Goal: Task Accomplishment & Management: Use online tool/utility

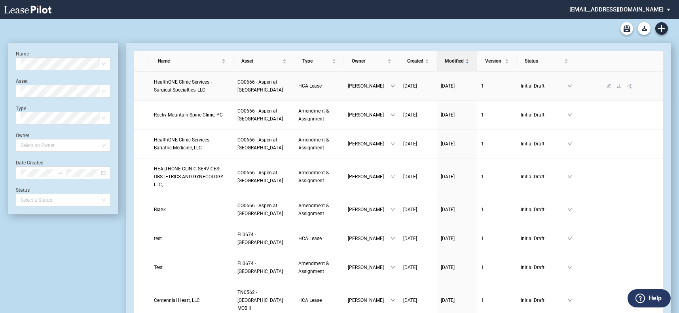
click at [206, 80] on span "HealthONE Clinic Services - Surgical Specialties, LLC" at bounding box center [183, 85] width 58 height 13
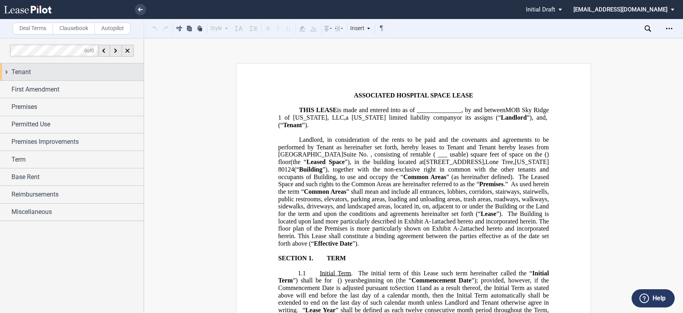
click at [51, 69] on div "Tenant" at bounding box center [77, 72] width 132 height 10
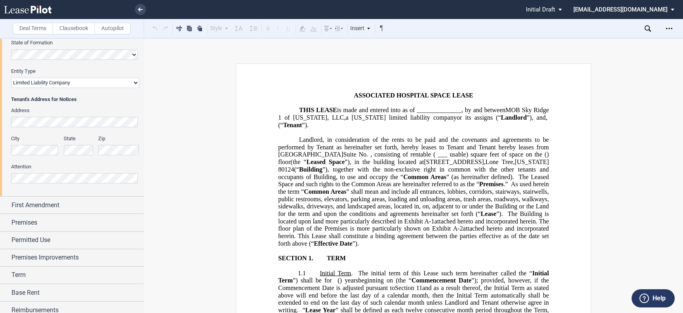
scroll to position [87, 0]
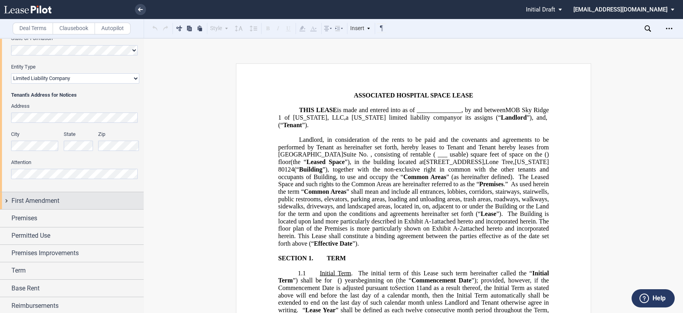
click at [107, 199] on div "First Amendment" at bounding box center [77, 201] width 132 height 10
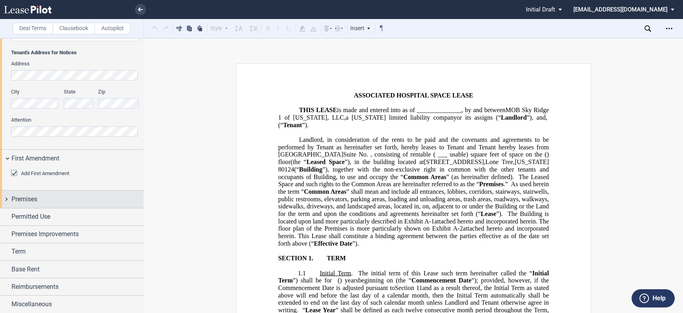
click at [109, 199] on div "Premises" at bounding box center [77, 199] width 132 height 10
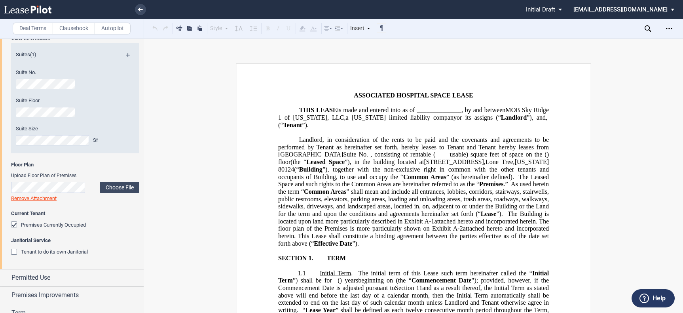
scroll to position [368, 0]
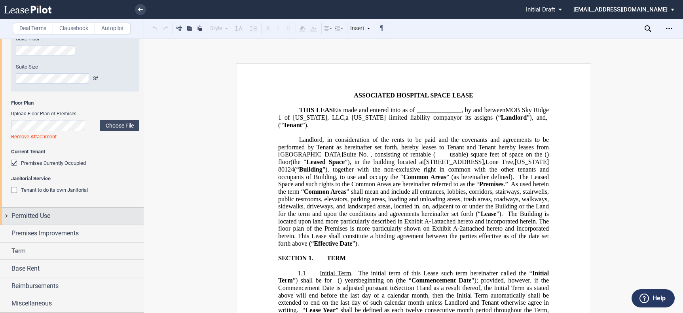
click at [105, 211] on div "Permitted Use" at bounding box center [77, 216] width 132 height 10
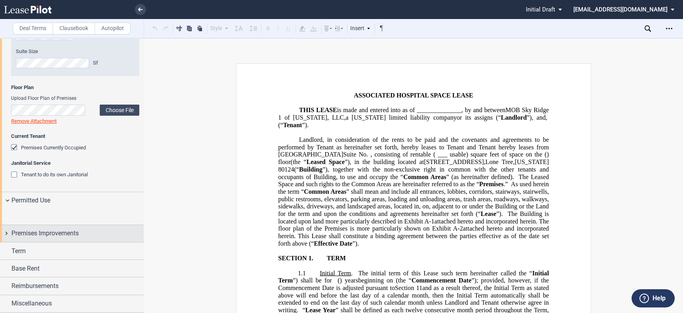
click at [99, 229] on div "Premises Improvements" at bounding box center [77, 233] width 132 height 10
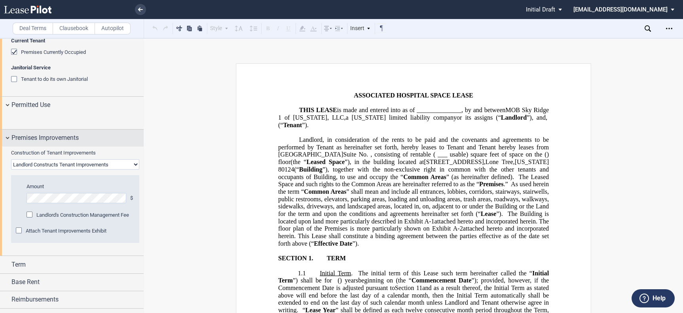
scroll to position [536, 0]
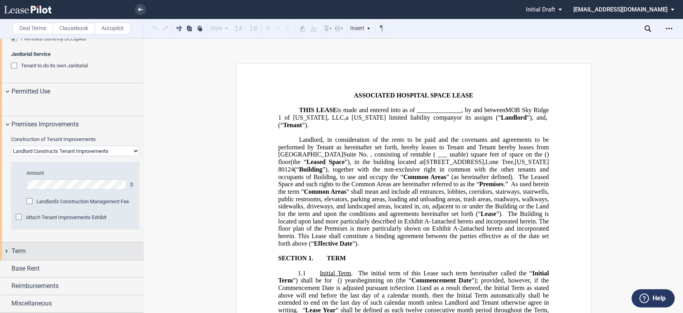
click at [58, 253] on div "Term" at bounding box center [77, 251] width 132 height 10
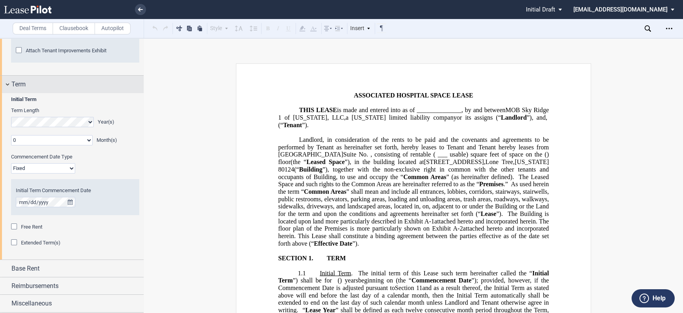
scroll to position [702, 0]
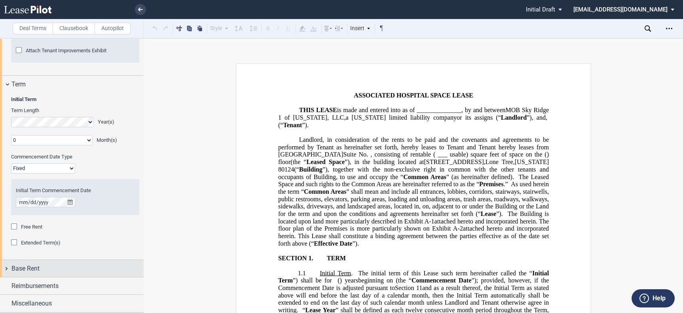
click at [52, 275] on div "Base Rent" at bounding box center [72, 268] width 144 height 17
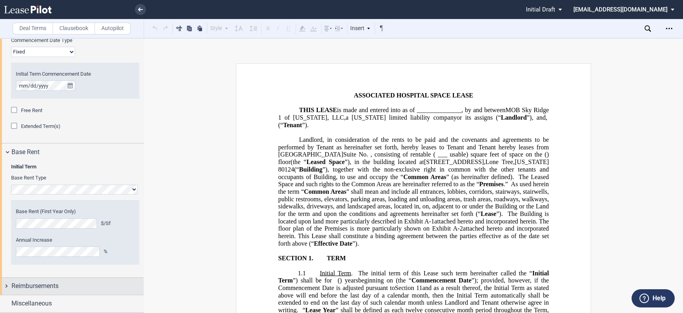
click at [67, 288] on div "Reimbursements" at bounding box center [77, 286] width 132 height 10
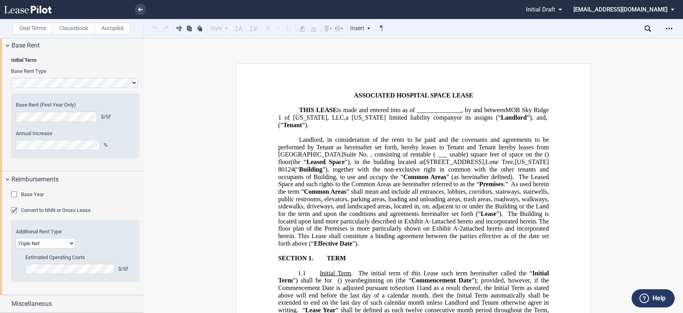
scroll to position [925, 0]
click at [69, 299] on div "Miscellaneous" at bounding box center [77, 304] width 132 height 10
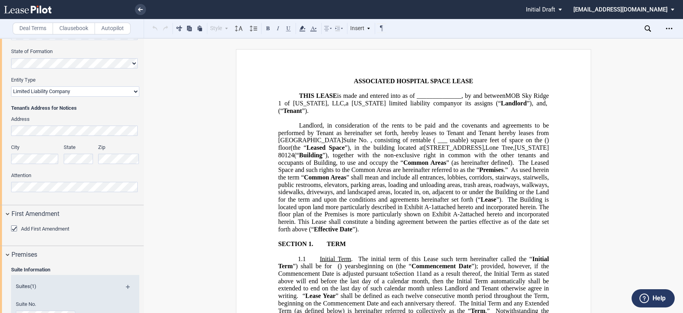
scroll to position [0, 0]
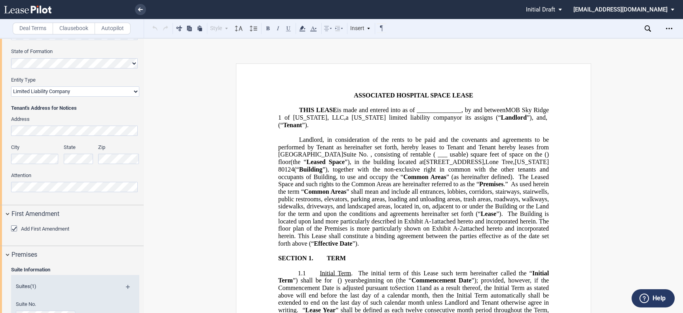
drag, startPoint x: 422, startPoint y: 165, endPoint x: 489, endPoint y: 163, distance: 67.0
click at [489, 163] on span "(the “ Leased Space ”), in the building located at [STREET_ADDRESS][US_STATE] (…" at bounding box center [414, 202] width 272 height 88
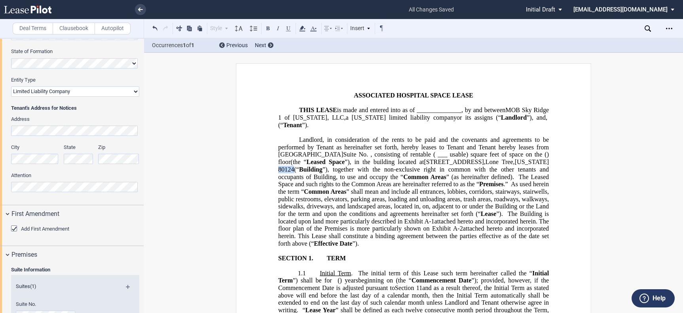
drag, startPoint x: 277, startPoint y: 173, endPoint x: 293, endPoint y: 172, distance: 15.9
click at [293, 172] on span "(the “ Leased Space ”), in the building located at [STREET_ADDRESS][US_STATE] (…" at bounding box center [414, 202] width 272 height 88
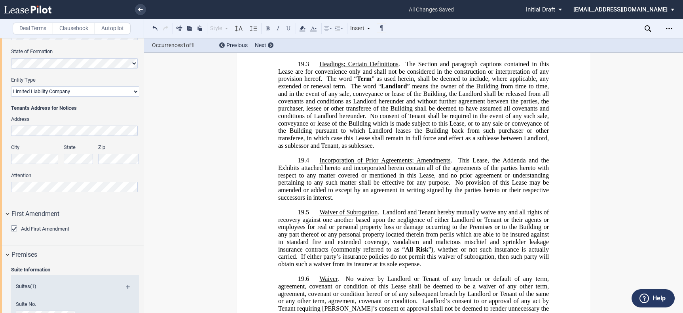
scroll to position [6671, 0]
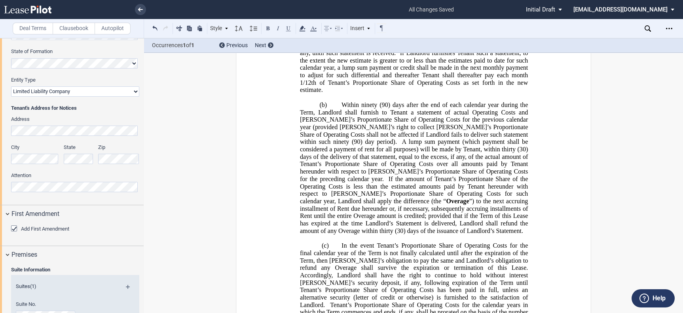
scroll to position [10366, 0]
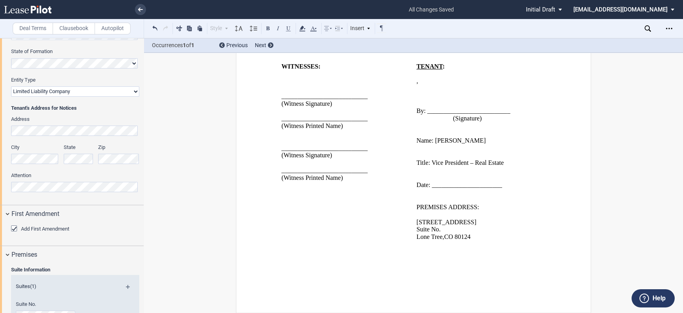
scroll to position [12613, 0]
click at [669, 27] on icon "Open Lease options menu" at bounding box center [669, 28] width 6 height 6
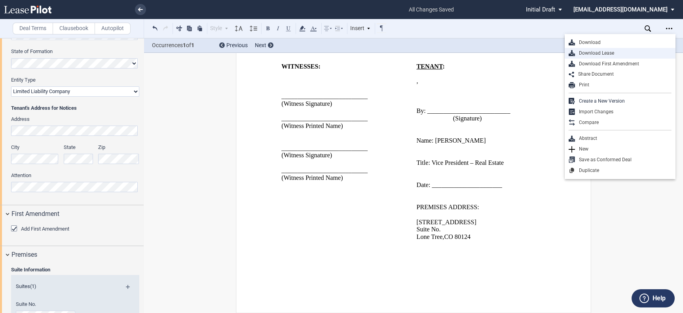
click at [630, 52] on div "Download Lease" at bounding box center [623, 53] width 97 height 7
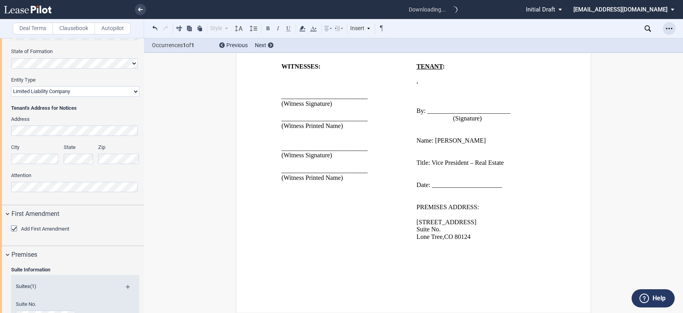
click at [669, 29] on icon "Open Lease options menu" at bounding box center [669, 28] width 6 height 6
click at [669, 28] on use "Open Lease options menu" at bounding box center [669, 28] width 6 height 1
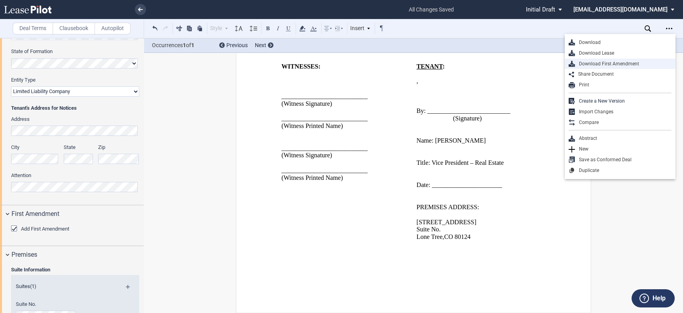
click at [626, 64] on div "Download First Amendment" at bounding box center [623, 64] width 97 height 7
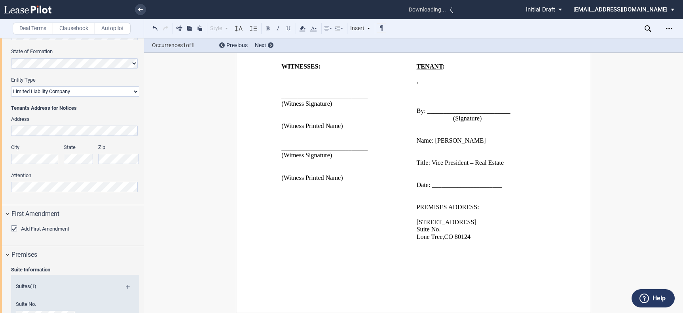
drag, startPoint x: 664, startPoint y: 29, endPoint x: 654, endPoint y: 58, distance: 31.2
click at [664, 28] on div "Open Lease options menu" at bounding box center [669, 28] width 13 height 13
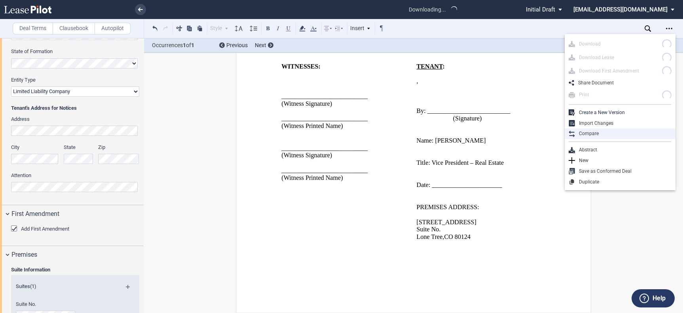
click at [619, 132] on div "Compare" at bounding box center [623, 133] width 97 height 7
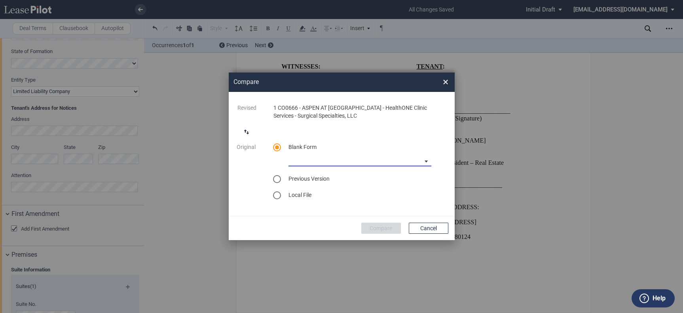
click at [358, 160] on md-select "Medical Office Lease Blank Form Medical Office Lease Blank Form - Base Year Med…" at bounding box center [360, 160] width 143 height 12
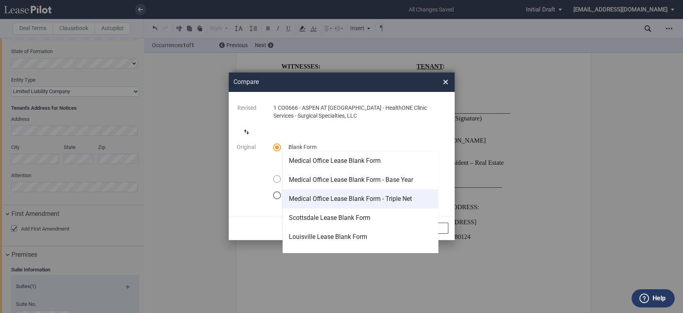
scroll to position [88, 0]
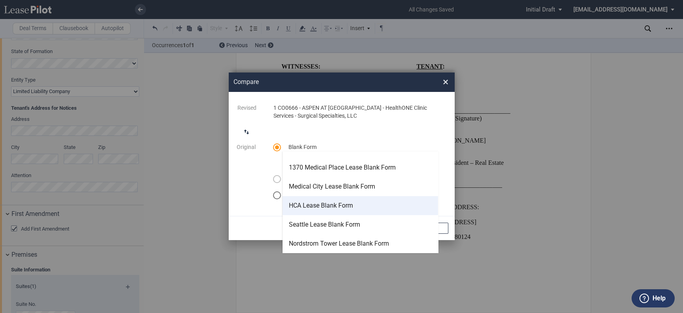
click at [355, 199] on md-option "HCA Lease Blank Form" at bounding box center [361, 205] width 156 height 19
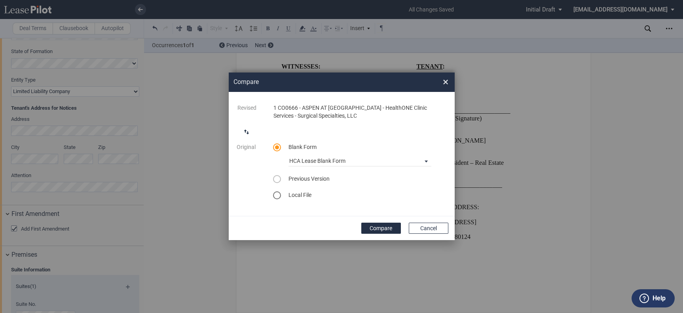
drag, startPoint x: 375, startPoint y: 229, endPoint x: 484, endPoint y: 155, distance: 131.7
click at [376, 229] on button "Compare" at bounding box center [381, 227] width 40 height 11
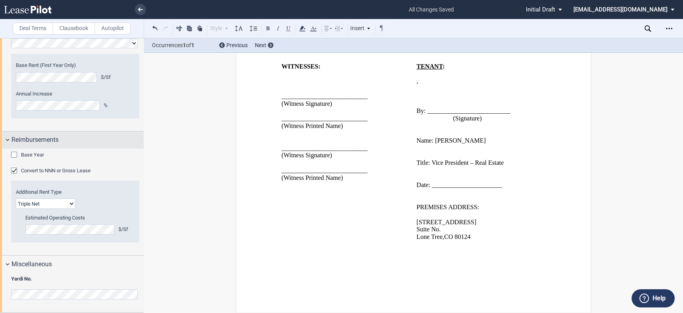
scroll to position [965, 0]
